Goal: Task Accomplishment & Management: Use online tool/utility

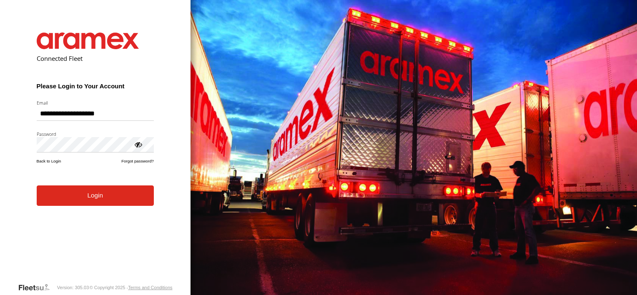
click at [71, 202] on button "Login" at bounding box center [95, 195] width 117 height 20
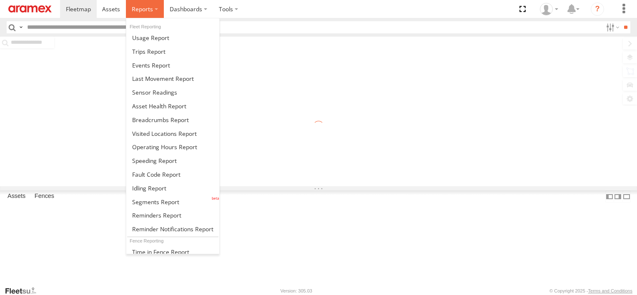
click at [147, 5] on span at bounding box center [142, 9] width 21 height 8
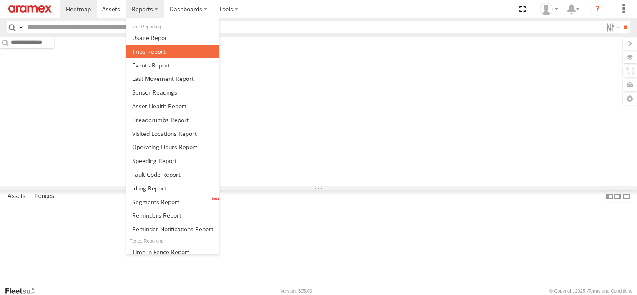
click at [147, 50] on span at bounding box center [148, 51] width 33 height 8
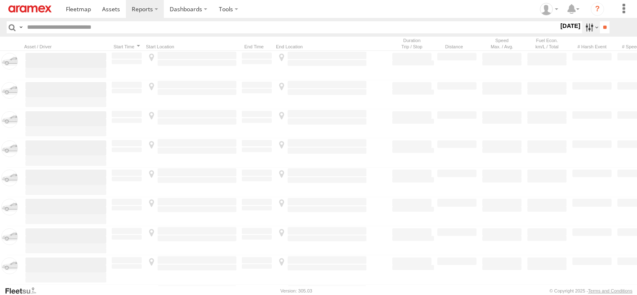
click at [584, 32] on label at bounding box center [591, 27] width 18 height 12
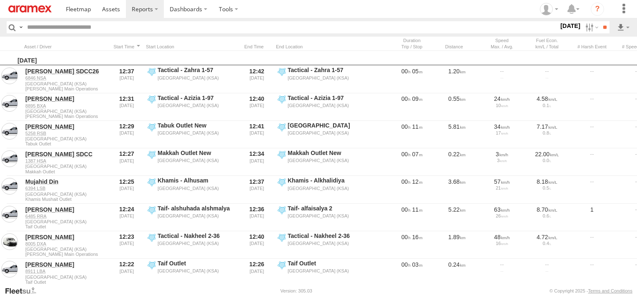
click at [0, 0] on label at bounding box center [0, 0] width 0 height 0
click at [0, 0] on span "Abha Warhouse" at bounding box center [0, 0] width 0 height 0
click at [0, 0] on span "Baha warehouse" at bounding box center [0, 0] width 0 height 0
click at [0, 0] on span "Gizan Outlet" at bounding box center [0, 0] width 0 height 0
click at [0, 0] on span "Khamis Mushait Outlet" at bounding box center [0, 0] width 0 height 0
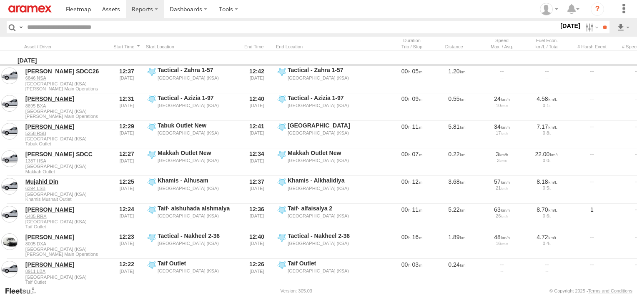
drag, startPoint x: 25, startPoint y: 212, endPoint x: 26, endPoint y: 220, distance: 8.0
click at [0, 0] on span "Main Warehouse, [GEOGRAPHIC_DATA]" at bounding box center [0, 0] width 0 height 0
click at [0, 0] on span "Makkah Outlet" at bounding box center [0, 0] width 0 height 0
click at [0, 0] on span "Najran" at bounding box center [0, 0] width 0 height 0
click at [0, 0] on span "Qunfuda" at bounding box center [0, 0] width 0 height 0
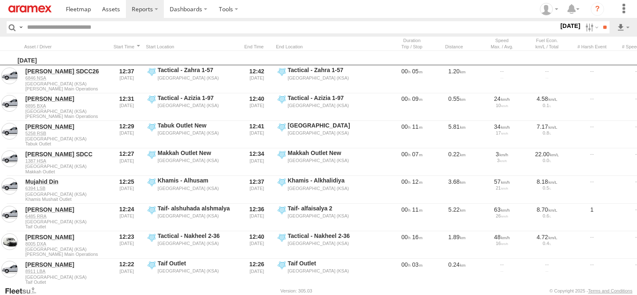
click at [0, 0] on div "Tabuk Outlet" at bounding box center [0, 0] width 0 height 0
click at [0, 0] on span "Tabuk Outlet" at bounding box center [0, 0] width 0 height 0
click at [0, 0] on span "Taif Outlet" at bounding box center [0, 0] width 0 height 0
click at [0, 0] on span "Yanbu Outlet" at bounding box center [0, 0] width 0 height 0
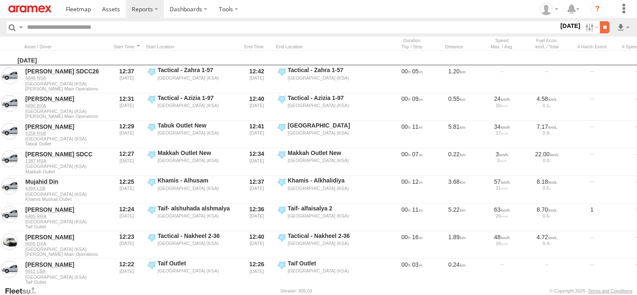
click at [603, 31] on input "**" at bounding box center [605, 27] width 10 height 12
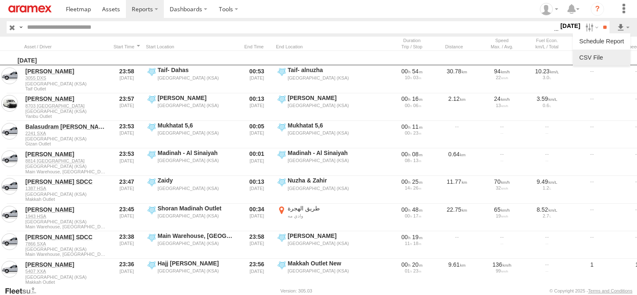
click at [614, 55] on link at bounding box center [601, 57] width 51 height 12
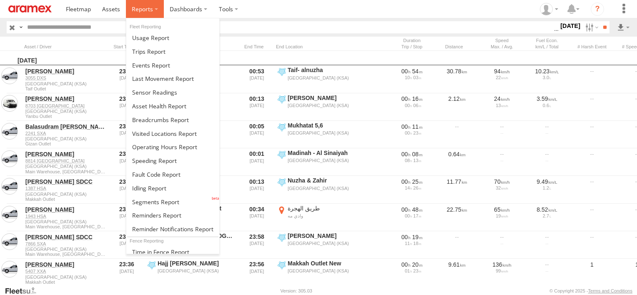
click at [147, 7] on span at bounding box center [142, 9] width 21 height 8
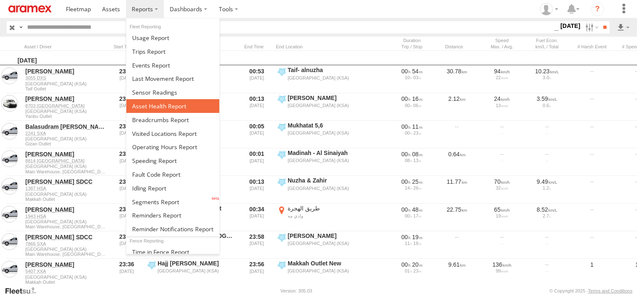
click at [140, 106] on span at bounding box center [159, 106] width 54 height 8
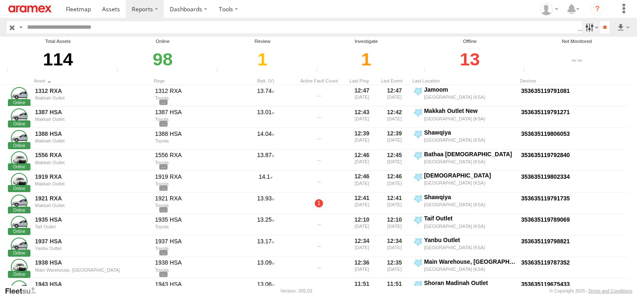
click at [591, 27] on label at bounding box center [591, 27] width 18 height 12
click at [0, 0] on span "Review" at bounding box center [0, 0] width 0 height 0
click at [0, 0] on span "Investigate" at bounding box center [0, 0] width 0 height 0
click at [0, 0] on span "Offline" at bounding box center [0, 0] width 0 height 0
click at [607, 24] on input "**" at bounding box center [605, 27] width 10 height 12
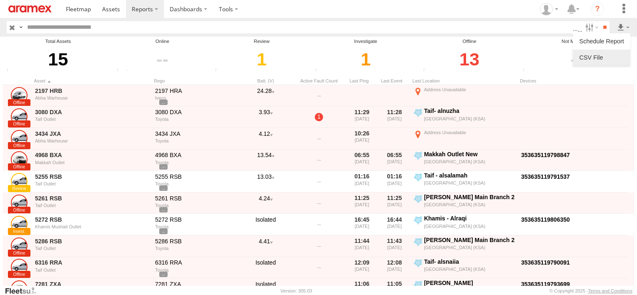
click at [612, 58] on link at bounding box center [601, 57] width 51 height 12
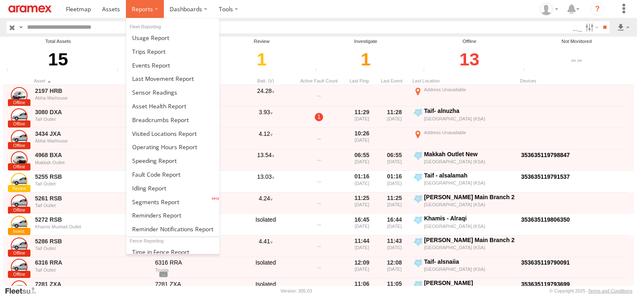
click at [145, 8] on span at bounding box center [142, 9] width 21 height 8
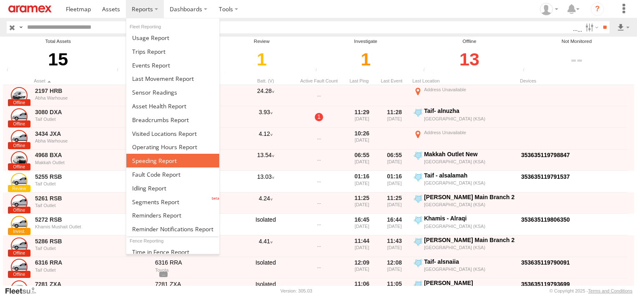
click at [165, 158] on span at bounding box center [154, 161] width 45 height 8
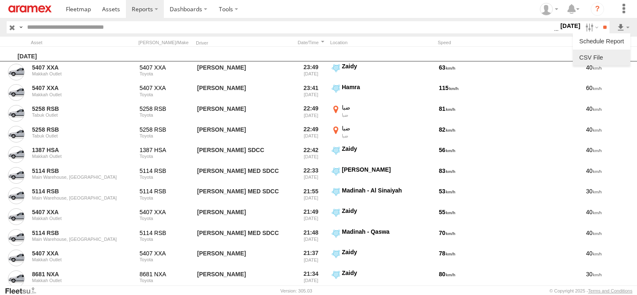
click at [595, 65] on li at bounding box center [600, 58] width 57 height 16
click at [595, 55] on link at bounding box center [601, 57] width 51 height 12
click at [582, 25] on label at bounding box center [591, 27] width 18 height 12
click at [0, 0] on label at bounding box center [0, 0] width 0 height 0
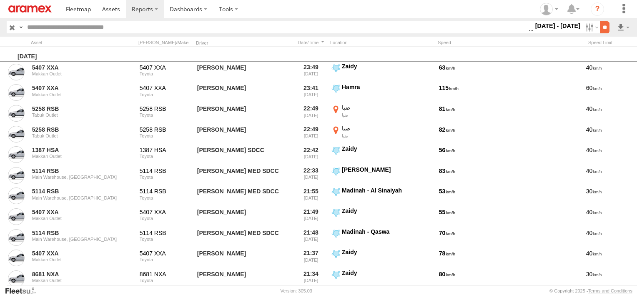
click at [607, 27] on input "**" at bounding box center [605, 27] width 10 height 12
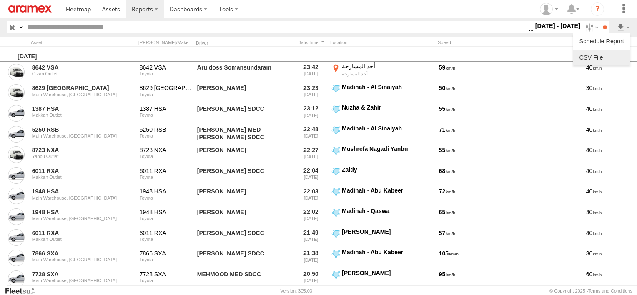
click at [618, 57] on link at bounding box center [601, 57] width 51 height 12
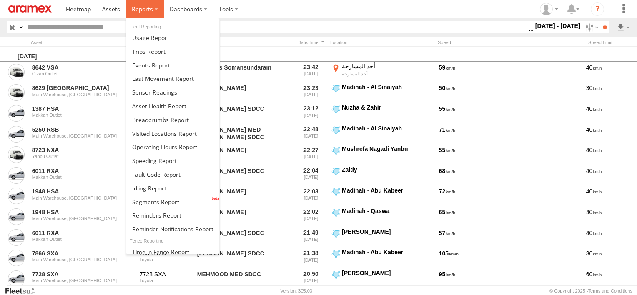
click at [153, 5] on label at bounding box center [145, 9] width 38 height 18
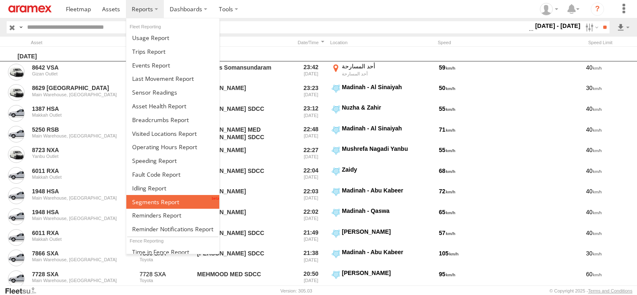
click at [161, 198] on span at bounding box center [155, 202] width 47 height 8
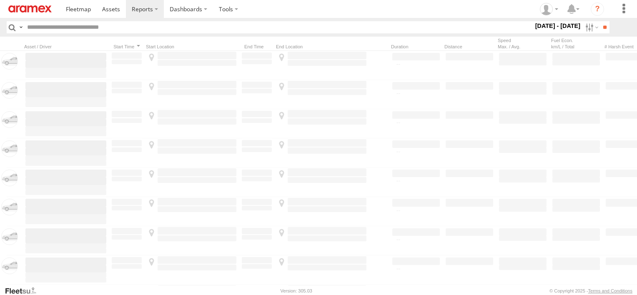
click at [584, 31] on label at bounding box center [591, 27] width 18 height 12
click at [0, 0] on label at bounding box center [0, 0] width 0 height 0
click at [0, 0] on span "Abha Warhouse" at bounding box center [0, 0] width 0 height 0
click at [0, 0] on span "Baha warehouse" at bounding box center [0, 0] width 0 height 0
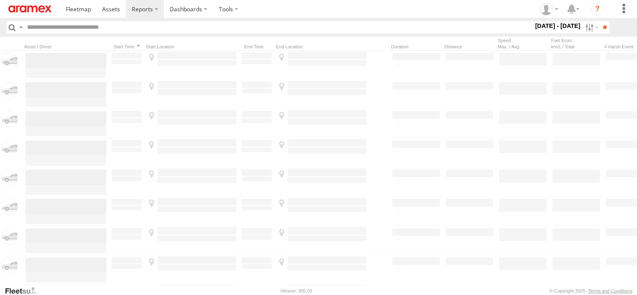
click at [0, 0] on span "Gizan Outlet" at bounding box center [0, 0] width 0 height 0
click at [0, 0] on span "Khamis Mushait Outlet" at bounding box center [0, 0] width 0 height 0
click at [0, 0] on div "Makkah Outlet" at bounding box center [0, 0] width 0 height 0
click at [0, 0] on span "Main Warehouse, [GEOGRAPHIC_DATA]" at bounding box center [0, 0] width 0 height 0
click at [0, 0] on span "Makkah Outlet" at bounding box center [0, 0] width 0 height 0
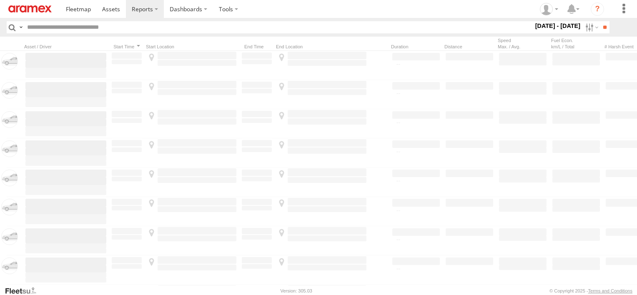
drag, startPoint x: 25, startPoint y: 235, endPoint x: 23, endPoint y: 242, distance: 6.9
click at [0, 0] on span "Najran" at bounding box center [0, 0] width 0 height 0
click at [0, 0] on span "Qunfuda" at bounding box center [0, 0] width 0 height 0
click at [0, 0] on span "Tabuk Outlet" at bounding box center [0, 0] width 0 height 0
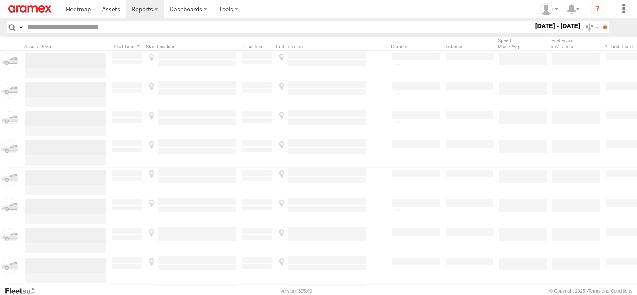
click at [0, 0] on span "Taif Outlet" at bounding box center [0, 0] width 0 height 0
click at [0, 0] on div "Yanbu Outlet" at bounding box center [0, 0] width 0 height 0
click at [0, 0] on span "Yanbu Outlet" at bounding box center [0, 0] width 0 height 0
click at [600, 31] on input "**" at bounding box center [605, 27] width 10 height 12
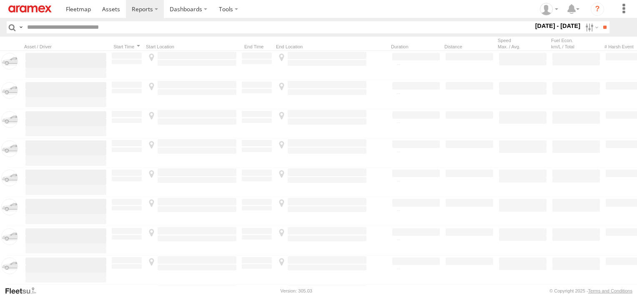
scroll to position [0, 0]
click at [585, 28] on label at bounding box center [591, 27] width 18 height 12
click at [0, 0] on label at bounding box center [0, 0] width 0 height 0
click at [582, 30] on label "[DATE] - [DATE]" at bounding box center [557, 25] width 49 height 9
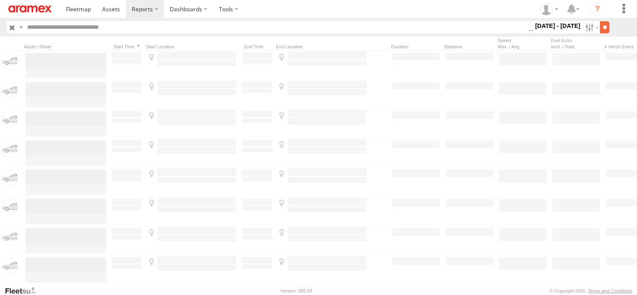
click at [602, 29] on input "**" at bounding box center [605, 27] width 10 height 12
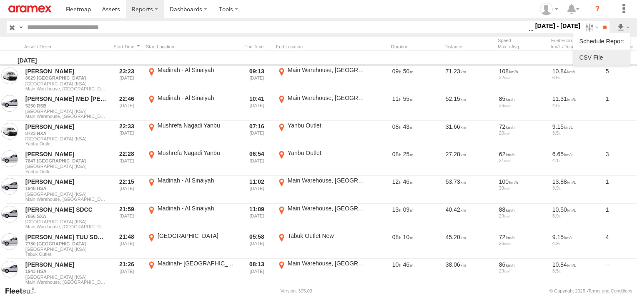
click at [608, 57] on link at bounding box center [601, 57] width 51 height 12
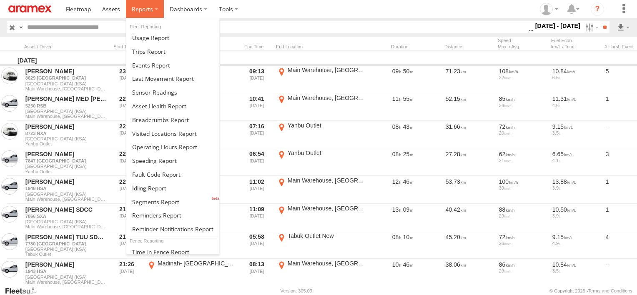
click at [158, 8] on label at bounding box center [145, 9] width 38 height 18
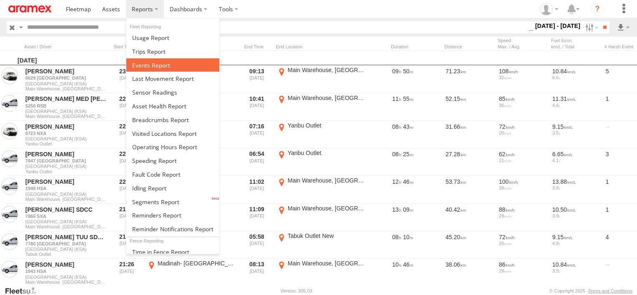
click at [167, 62] on span at bounding box center [151, 65] width 38 height 8
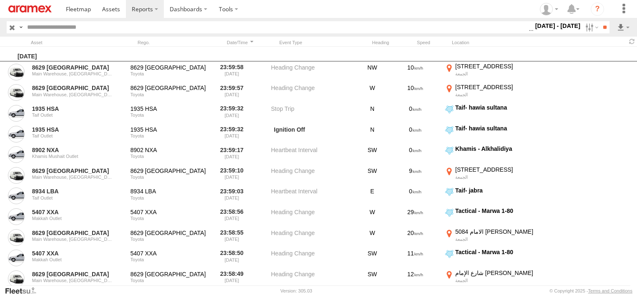
scroll to position [83, 0]
click at [0, 0] on span "Potential Roll Over" at bounding box center [0, 0] width 0 height 0
click at [0, 0] on span "External Power Lost" at bounding box center [0, 0] width 0 height 0
drag, startPoint x: 594, startPoint y: 32, endPoint x: 601, endPoint y: 32, distance: 6.7
click at [601, 32] on form "Search Query Asset ID Asset Label Registration Manufacturer Model VIN" at bounding box center [308, 27] width 602 height 12
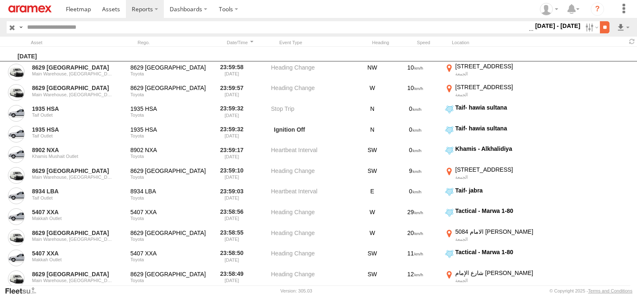
click at [601, 29] on input "**" at bounding box center [605, 27] width 10 height 12
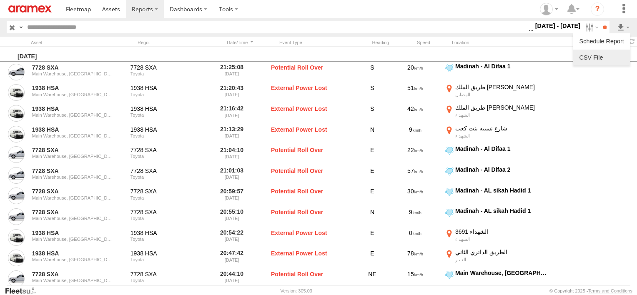
click at [611, 54] on link at bounding box center [601, 57] width 51 height 12
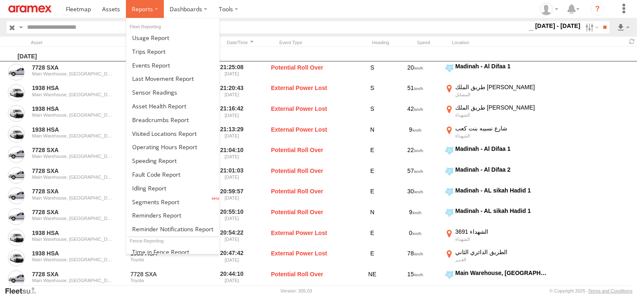
click at [138, 6] on span at bounding box center [142, 9] width 21 height 8
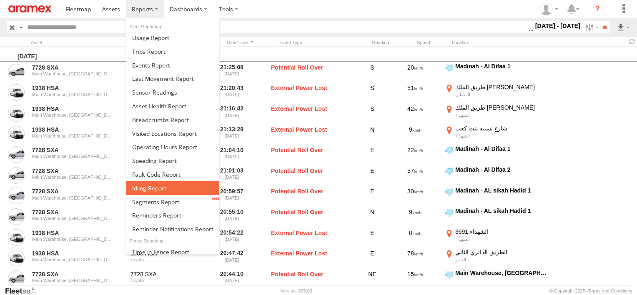
click at [161, 188] on span at bounding box center [149, 188] width 34 height 8
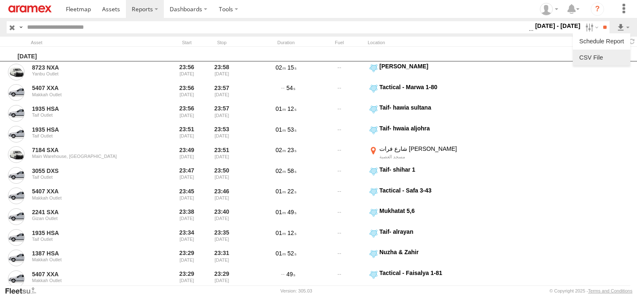
click at [612, 57] on link at bounding box center [601, 57] width 51 height 12
